Goal: Information Seeking & Learning: Learn about a topic

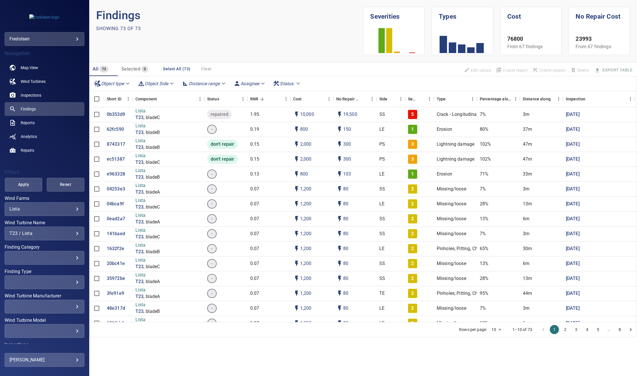
scroll to position [41, 0]
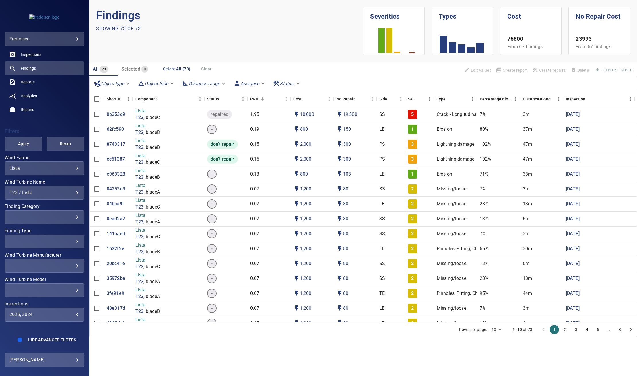
click at [59, 316] on div "2025, 2024" at bounding box center [44, 314] width 70 height 5
type input "****"
click at [69, 303] on div "Inspections" at bounding box center [318, 188] width 637 height 376
click at [20, 142] on span "Apply" at bounding box center [23, 143] width 23 height 7
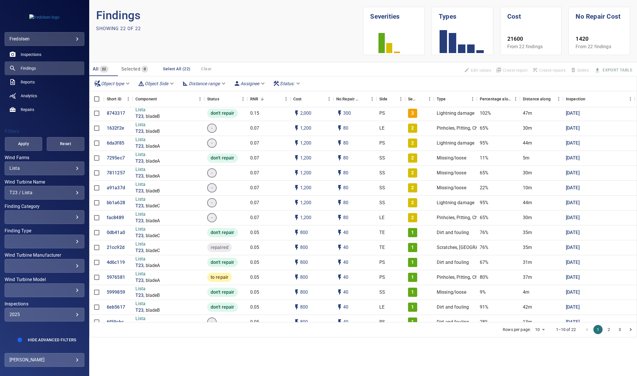
scroll to position [0, 0]
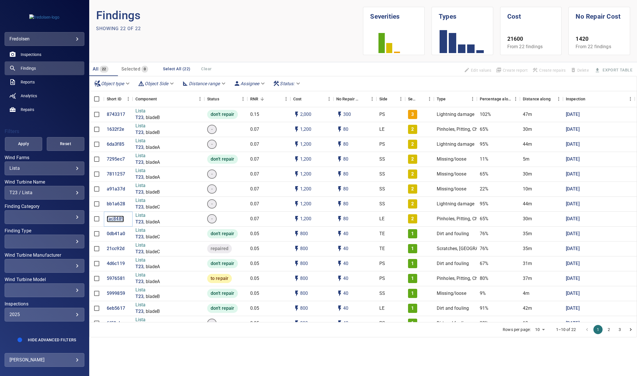
drag, startPoint x: 118, startPoint y: 220, endPoint x: 194, endPoint y: 17, distance: 216.9
click at [210, 26] on section "Findings Showing 22 of 22 Severities Types Cost 21600 From 22 findings No Repai…" at bounding box center [362, 188] width 547 height 376
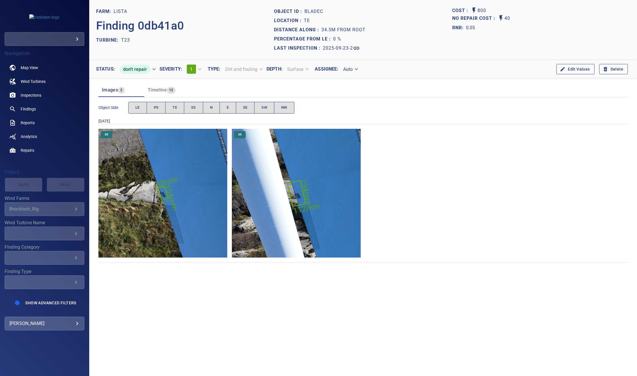
click at [163, 90] on span "Timeline" at bounding box center [157, 89] width 19 height 5
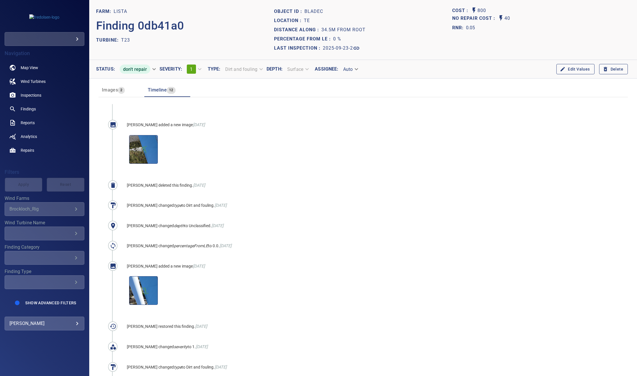
click at [110, 87] on span "Images" at bounding box center [110, 89] width 16 height 5
